Goal: Navigation & Orientation: Find specific page/section

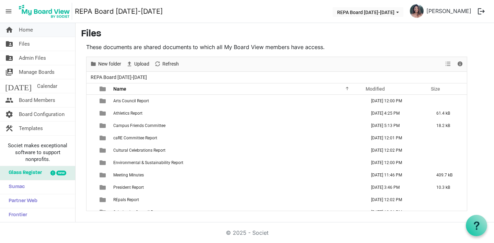
click at [25, 31] on span "Home" at bounding box center [26, 30] width 14 height 14
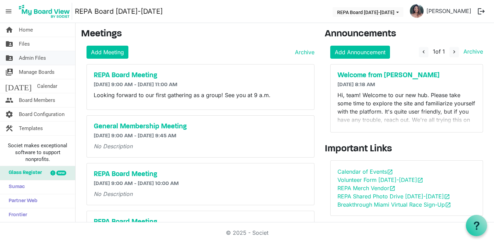
click at [33, 57] on span "Admin Files" at bounding box center [32, 58] width 27 height 14
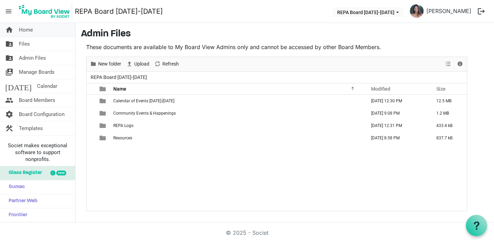
click at [24, 28] on span "Home" at bounding box center [26, 30] width 14 height 14
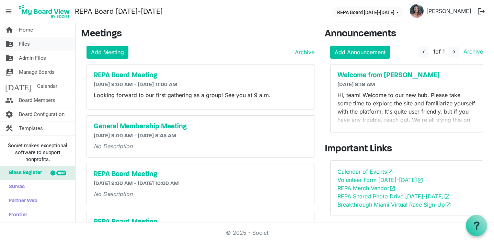
click at [28, 44] on span "Files" at bounding box center [24, 44] width 11 height 14
